Goal: Use online tool/utility: Utilize a website feature to perform a specific function

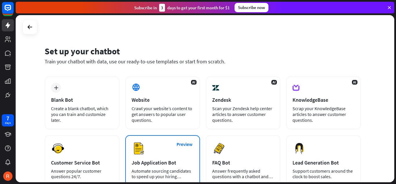
click at [165, 172] on div "Automate sourcing candidates to speed up your hiring process." at bounding box center [163, 173] width 62 height 11
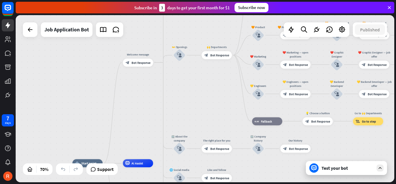
drag, startPoint x: 144, startPoint y: 74, endPoint x: 107, endPoint y: 132, distance: 68.8
click at [107, 132] on div "home_2 Start point Welcome message block_bot_response Bot Response ✨ Main menu …" at bounding box center [205, 98] width 379 height 167
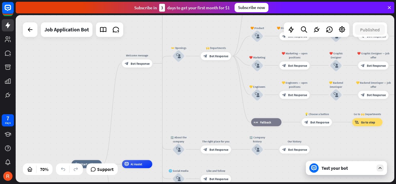
click at [108, 120] on div "home_2 Start point Welcome message block_bot_response Bot Response ✨ Main menu …" at bounding box center [205, 98] width 379 height 167
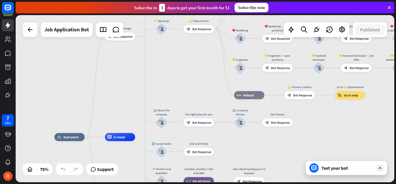
drag, startPoint x: 108, startPoint y: 120, endPoint x: 90, endPoint y: 94, distance: 31.6
click at [90, 94] on div "home_2 Start point Welcome message block_bot_response Bot Response ✨ Main menu …" at bounding box center [205, 98] width 379 height 167
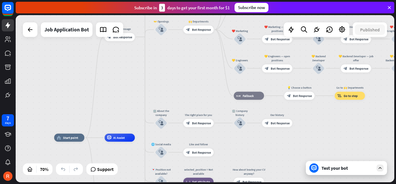
click at [153, 77] on div "home_2 Start point Welcome message block_bot_response Bot Response ✨ Main menu …" at bounding box center [205, 98] width 379 height 167
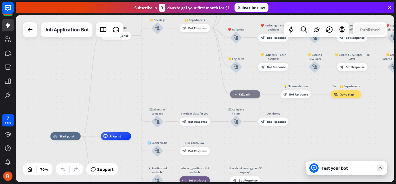
drag, startPoint x: 153, startPoint y: 77, endPoint x: 150, endPoint y: 76, distance: 3.8
click at [150, 76] on div "home_2 Start point Welcome message block_bot_response Bot Response ✨ Main menu …" at bounding box center [205, 98] width 379 height 167
click at [391, 9] on icon at bounding box center [389, 7] width 5 height 5
